Goal: Transaction & Acquisition: Purchase product/service

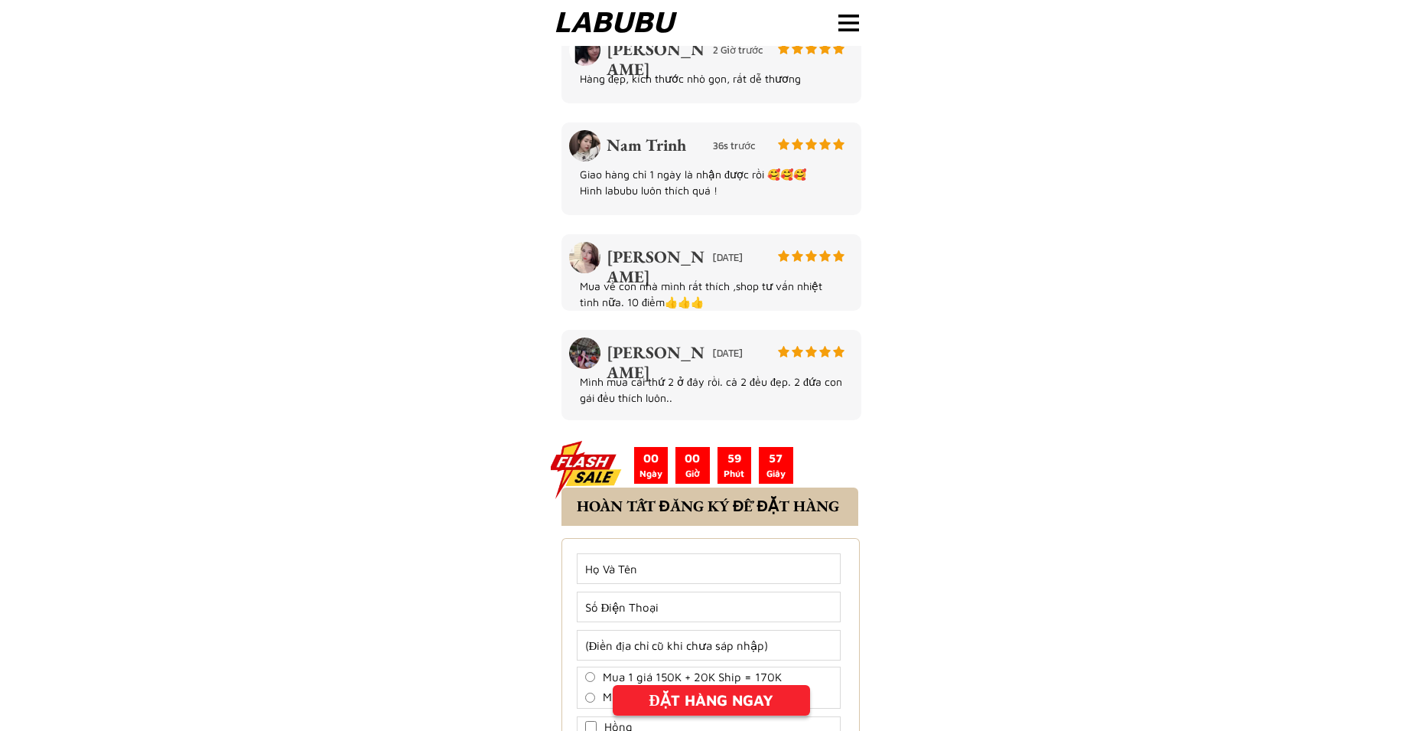
scroll to position [2907, 0]
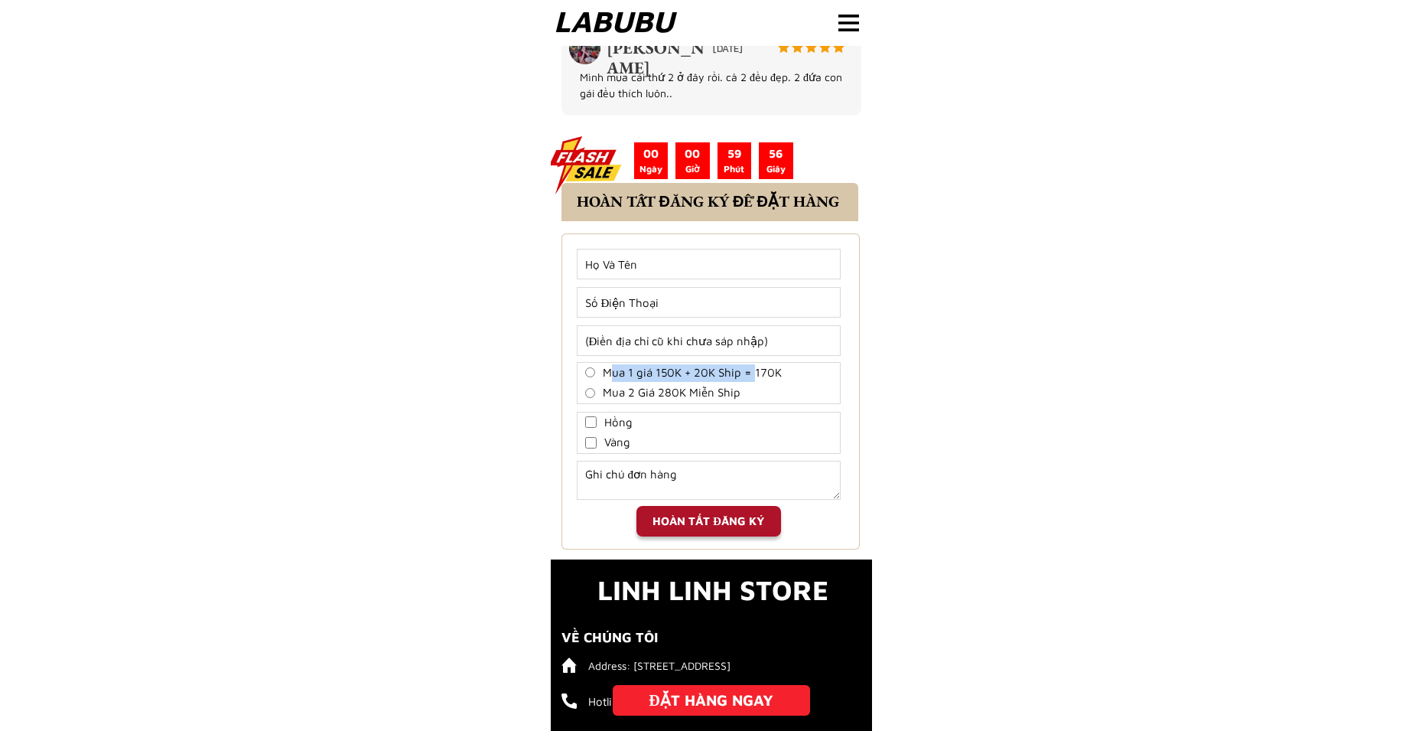
drag, startPoint x: 756, startPoint y: 382, endPoint x: 609, endPoint y: 373, distance: 147.1
click at [609, 373] on div "Mua 1 giá 150K + 20K Ship = 170K Mua 2 Giá 280K Miễn Ship" at bounding box center [709, 383] width 264 height 42
click at [609, 374] on span "Mua 1 giá 150K + 20K Ship = 170K" at bounding box center [692, 373] width 179 height 18
click at [595, 374] on input "Mua 1 giá 150K + 20K Ship = 170K" at bounding box center [590, 372] width 10 height 10
radio input "true"
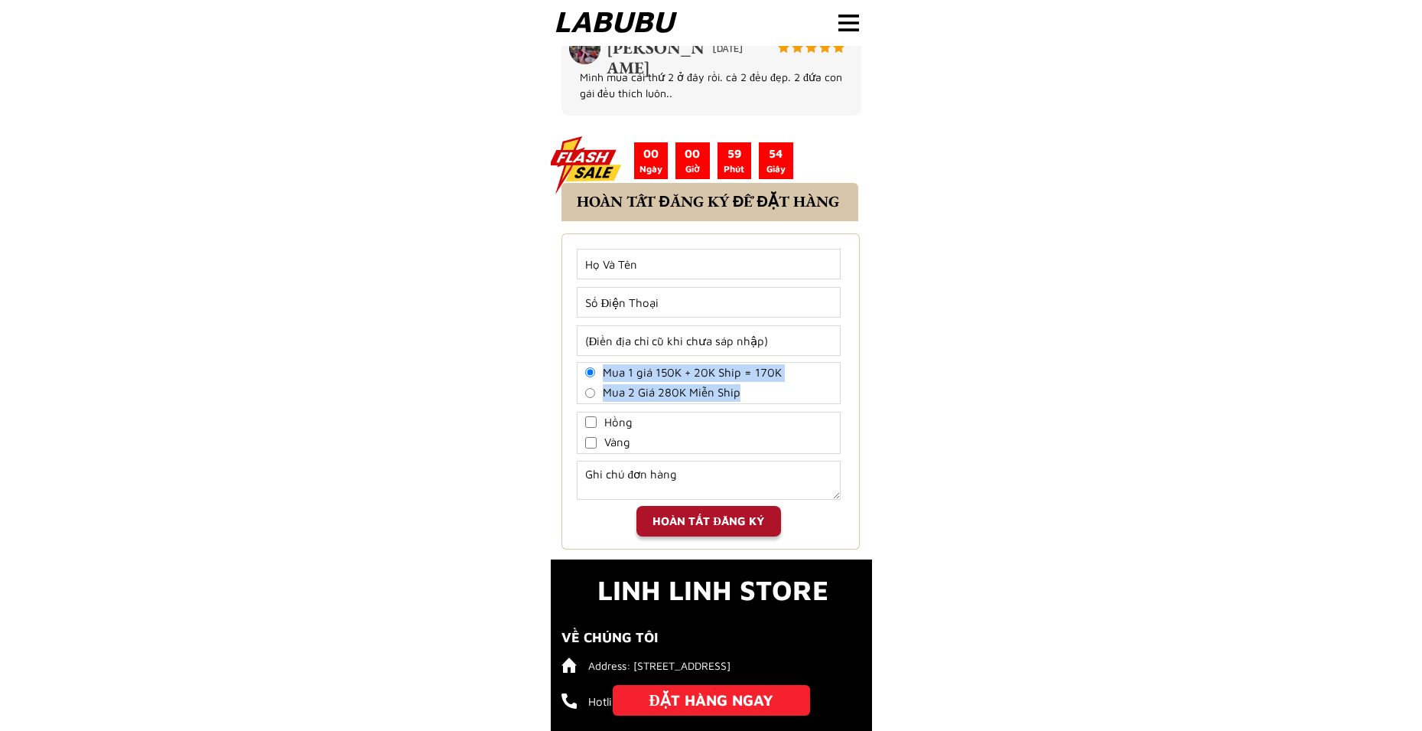
drag, startPoint x: 601, startPoint y: 370, endPoint x: 750, endPoint y: 393, distance: 150.9
click at [750, 393] on div "Mua 1 giá 150K + 20K Ship = 170K Mua 2 Giá 280K Miễn Ship" at bounding box center [709, 383] width 264 height 42
copy div "Mua 1 giá 150K + 20K Ship = 170K Mua 2 Giá 280K Miễn Ship"
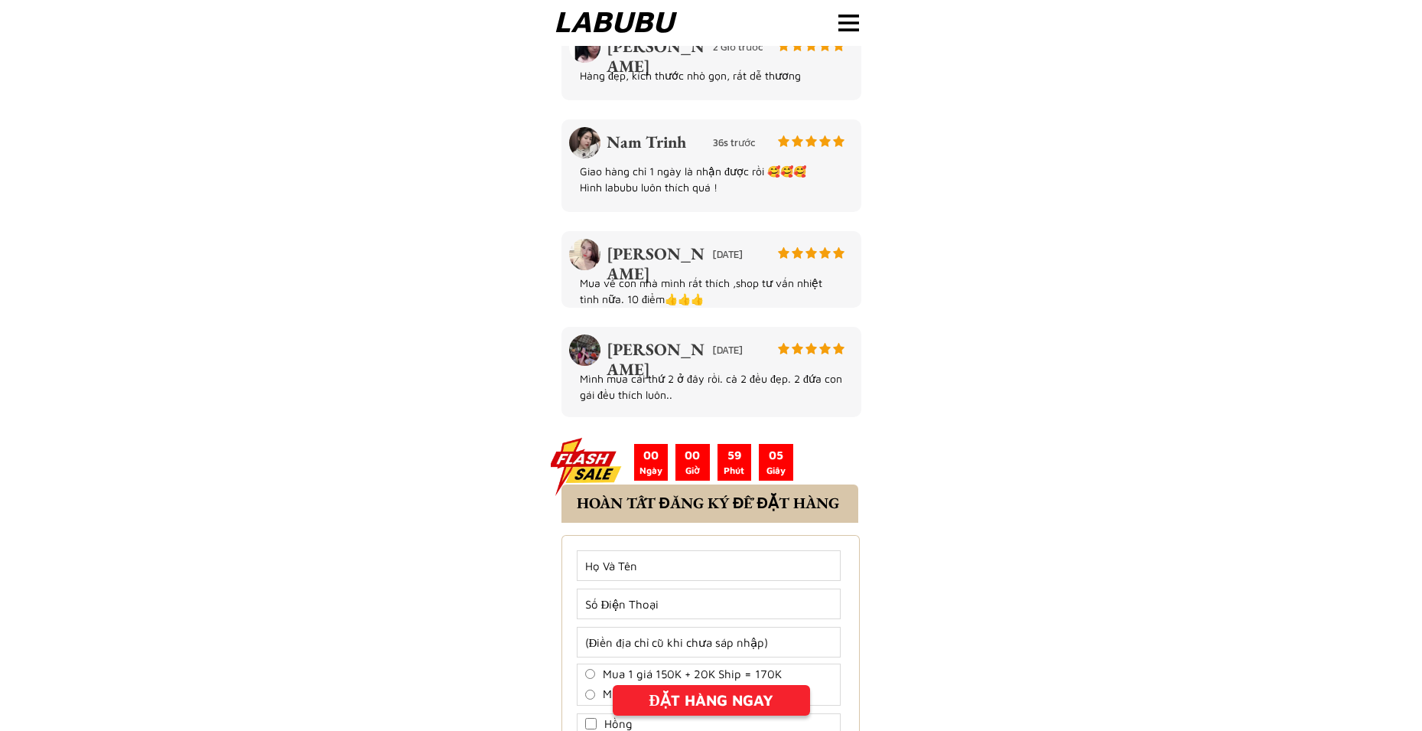
scroll to position [2912, 0]
